Goal: Transaction & Acquisition: Purchase product/service

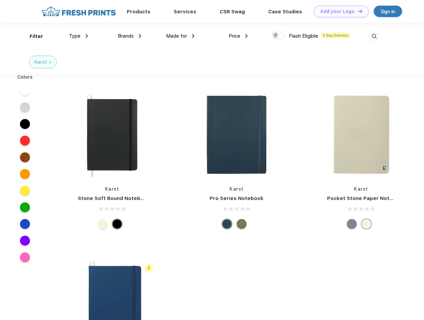
scroll to position [0, 0]
click at [339, 11] on link "Add your Logo Design Tool" at bounding box center [341, 12] width 55 height 12
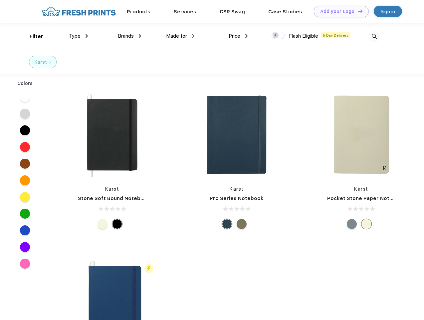
click at [0, 0] on div "Design Tool" at bounding box center [0, 0] width 0 height 0
click at [357, 11] on link "Add your Logo Design Tool" at bounding box center [341, 12] width 55 height 12
click at [32, 36] on div "Filter" at bounding box center [37, 37] width 14 height 8
click at [79, 36] on span "Type" at bounding box center [75, 36] width 12 height 6
click at [130, 36] on span "Brands" at bounding box center [126, 36] width 16 height 6
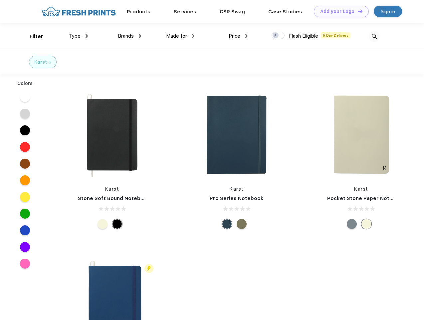
click at [181, 36] on span "Made for" at bounding box center [176, 36] width 21 height 6
click at [239, 36] on span "Price" at bounding box center [235, 36] width 12 height 6
click at [278, 36] on div at bounding box center [278, 35] width 13 height 7
click at [276, 36] on input "checkbox" at bounding box center [274, 33] width 4 height 4
click at [374, 36] on img at bounding box center [374, 36] width 11 height 11
